Goal: Book appointment/travel/reservation

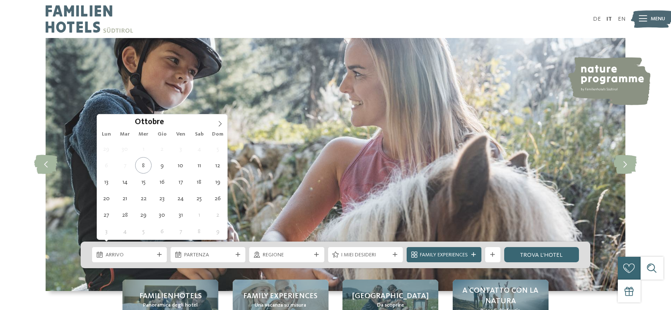
click at [149, 252] on span "Arrivo" at bounding box center [130, 255] width 48 height 8
click at [220, 123] on icon at bounding box center [220, 123] width 3 height 5
type input "****"
click at [220, 123] on icon at bounding box center [220, 123] width 3 height 5
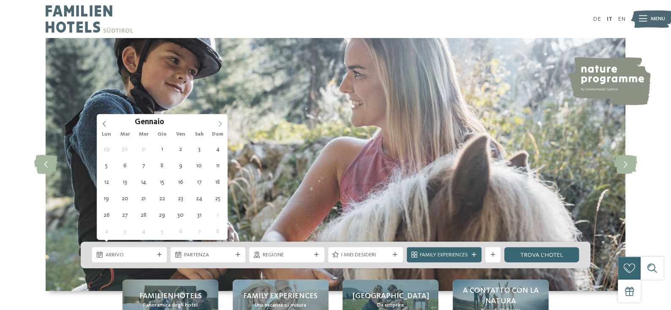
click at [220, 123] on icon at bounding box center [220, 123] width 3 height 5
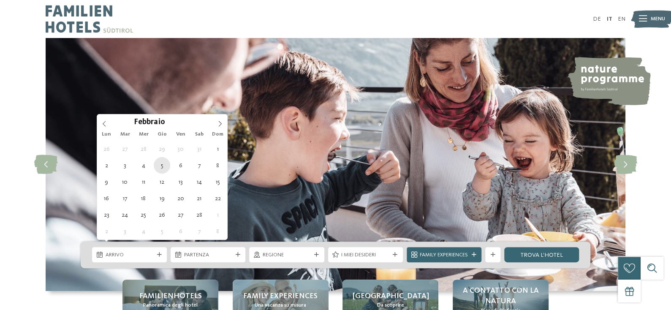
type div "[DATE]"
type input "****"
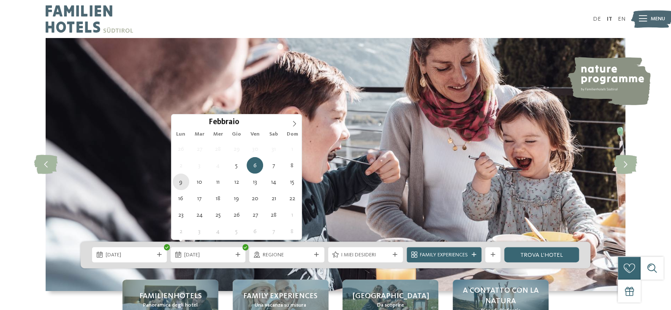
type div "[DATE]"
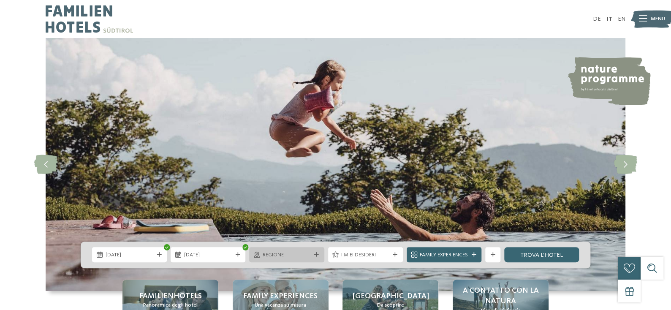
click at [285, 251] on div "Regione" at bounding box center [286, 255] width 52 height 8
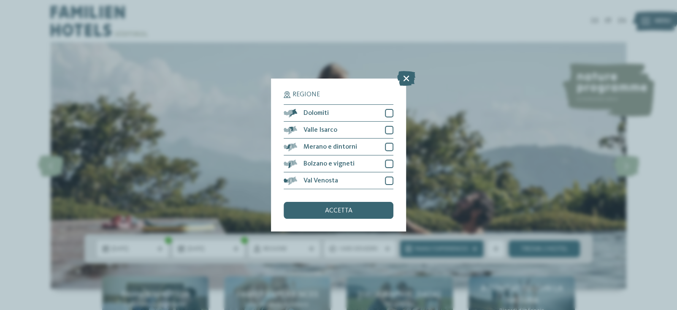
click at [360, 201] on div "Regione Dolomiti [GEOGRAPHIC_DATA]" at bounding box center [339, 154] width 110 height 127
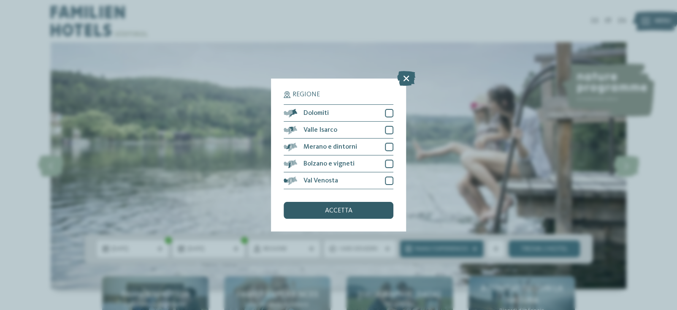
click at [360, 208] on div "accetta" at bounding box center [339, 210] width 110 height 17
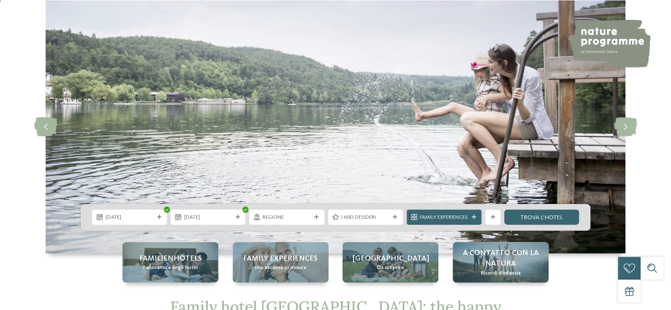
scroll to position [84, 0]
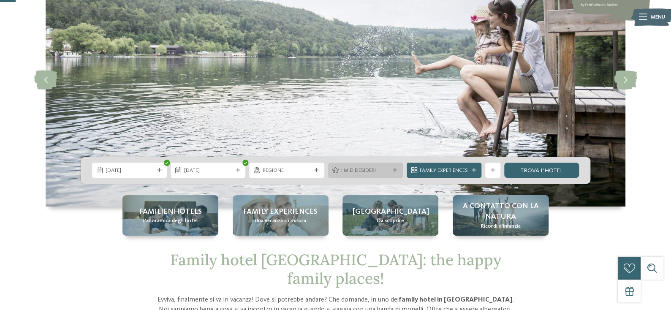
click at [370, 167] on span "I miei desideri" at bounding box center [365, 171] width 48 height 8
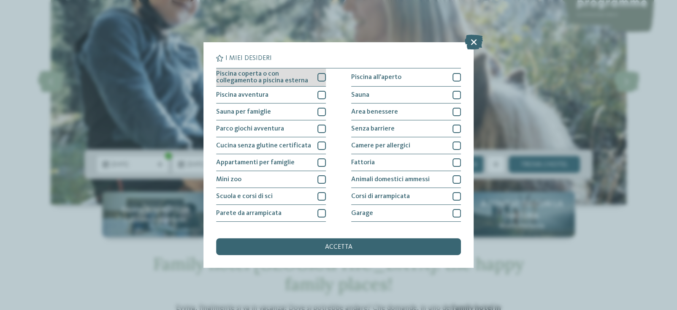
click at [320, 77] on div at bounding box center [321, 77] width 8 height 8
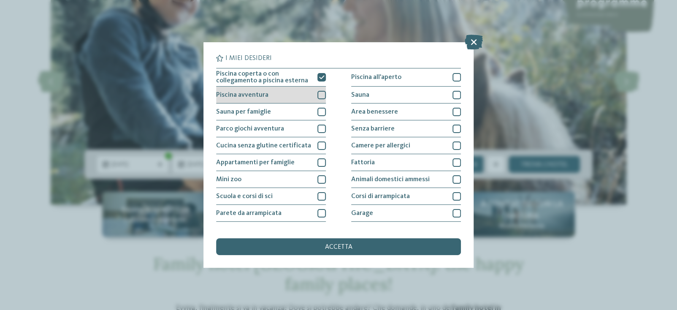
click at [320, 94] on div at bounding box center [321, 95] width 8 height 8
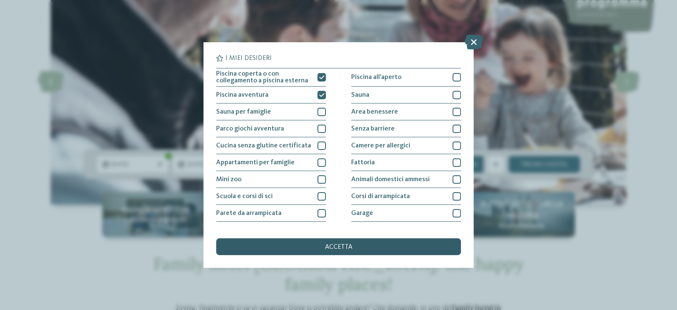
click at [334, 245] on span "accetta" at bounding box center [338, 247] width 27 height 7
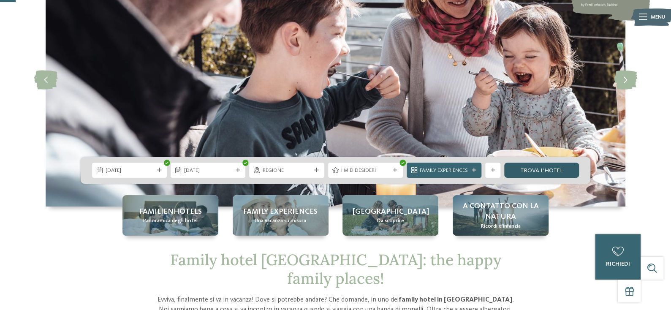
click at [529, 164] on link "trova l’hotel" at bounding box center [541, 170] width 75 height 15
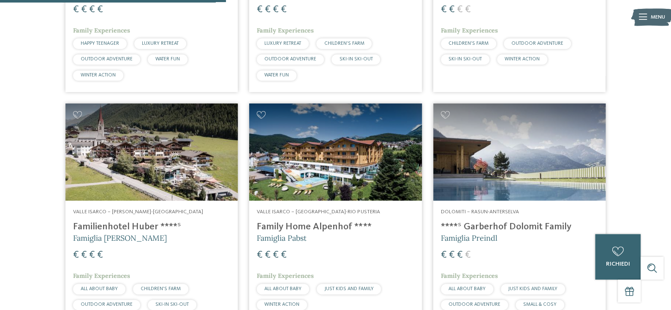
scroll to position [445, 0]
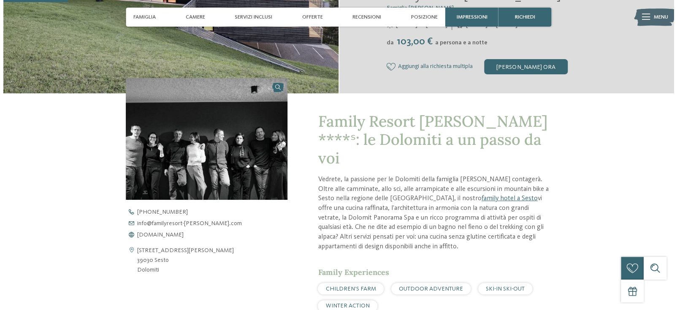
scroll to position [253, 0]
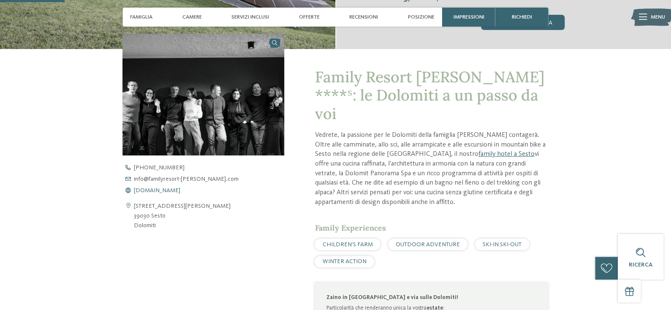
click at [170, 193] on span "www.familyresort-rainer.com" at bounding box center [157, 190] width 46 height 6
